Goal: Go to known website: Access a specific website the user already knows

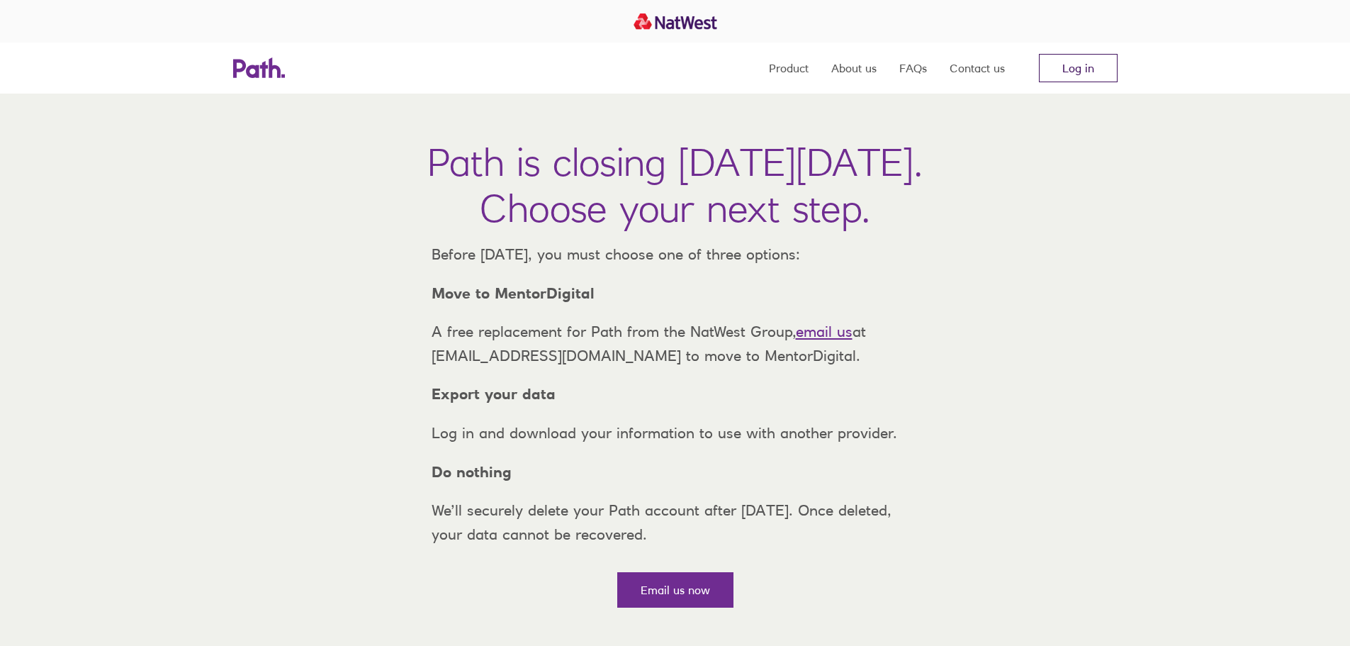
click at [1072, 75] on link "Log in" at bounding box center [1078, 68] width 79 height 28
click at [1084, 73] on link "Log in" at bounding box center [1078, 68] width 79 height 28
